Goal: Task Accomplishment & Management: Use online tool/utility

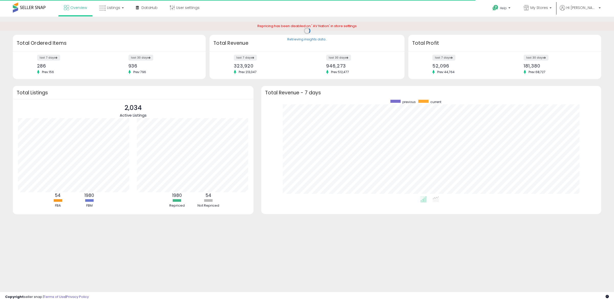
scroll to position [97, 330]
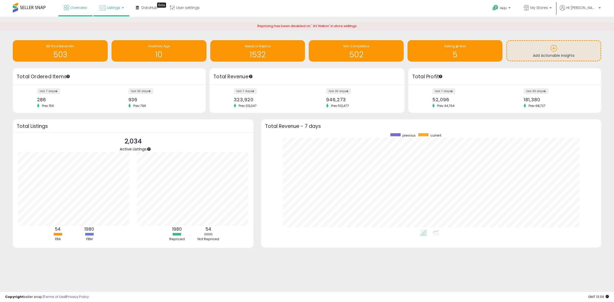
click at [118, 13] on link "Listings" at bounding box center [111, 7] width 33 height 15
click at [113, 20] on li at bounding box center [115, 26] width 43 height 18
click at [116, 8] on span "Listings" at bounding box center [113, 7] width 13 height 5
click at [114, 23] on icon at bounding box center [115, 25] width 22 height 7
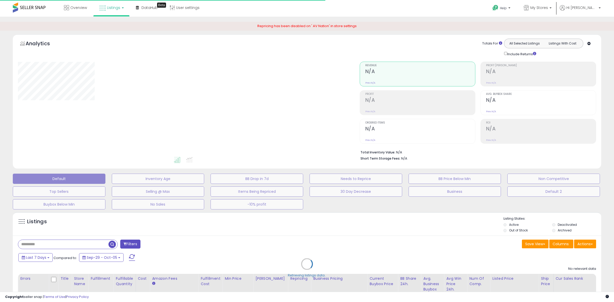
type input "*****"
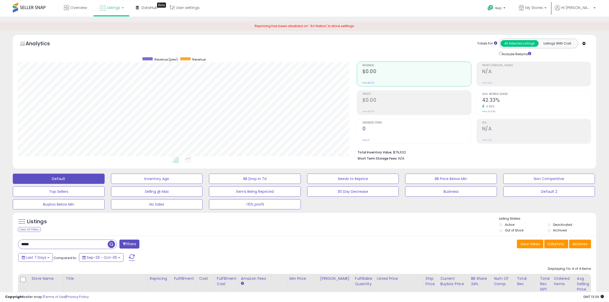
scroll to position [105, 339]
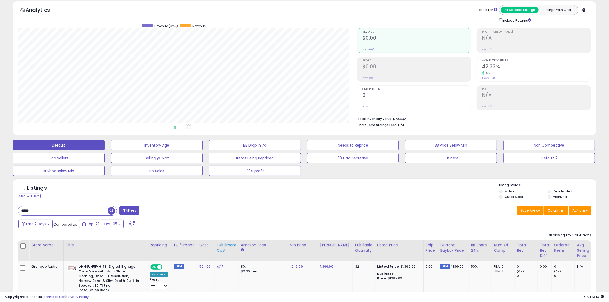
scroll to position [64, 0]
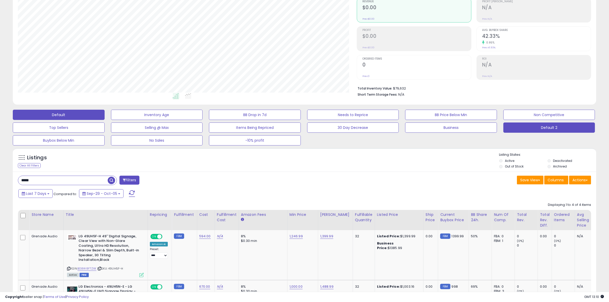
click at [562, 129] on button "Default 2" at bounding box center [550, 128] width 92 height 10
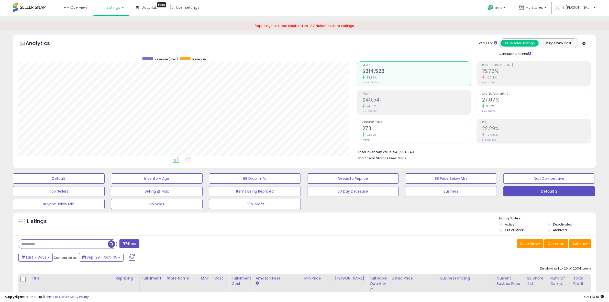
scroll to position [0, 0]
click at [536, 2] on link "My Stores" at bounding box center [533, 8] width 36 height 17
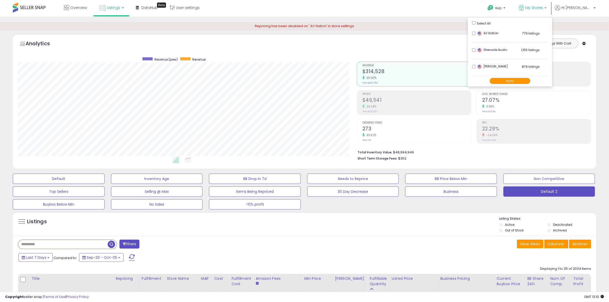
click at [415, 46] on div "Totals For All Selected Listings Listings With Cost Include Returns" at bounding box center [472, 48] width 231 height 18
